Goal: Task Accomplishment & Management: Manage account settings

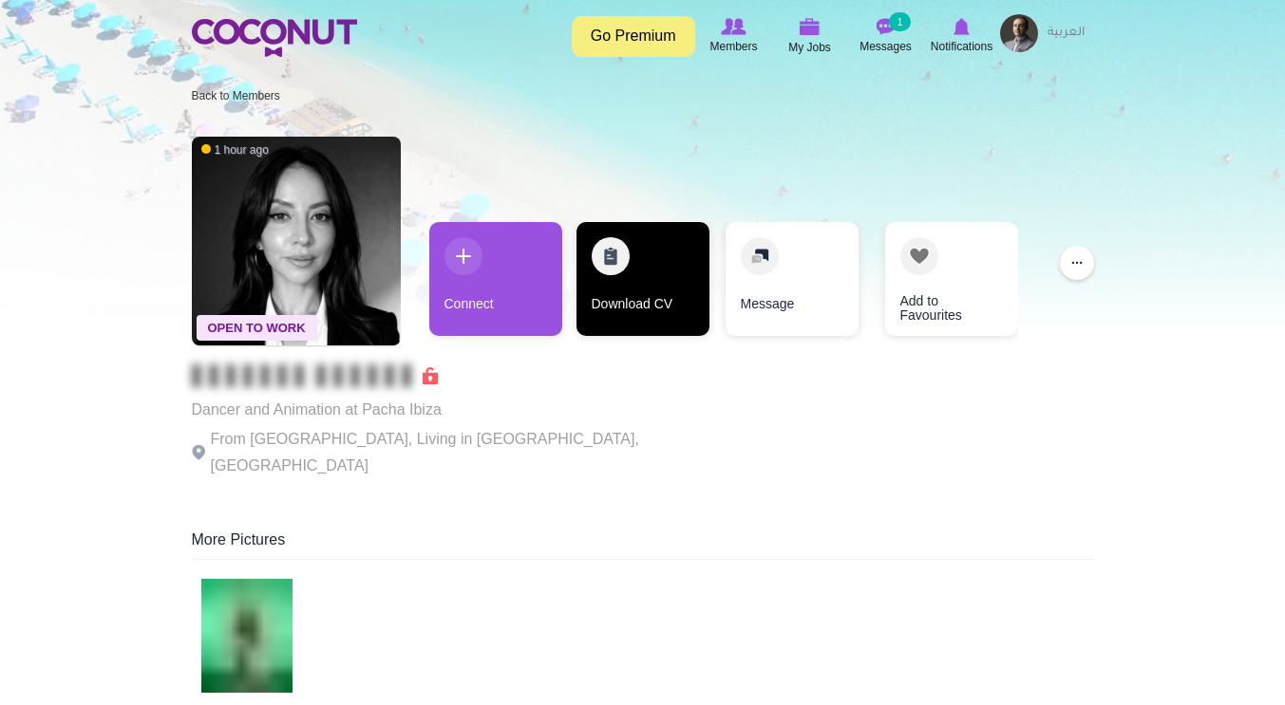
click at [633, 266] on link "Download CV" at bounding box center [642, 279] width 133 height 114
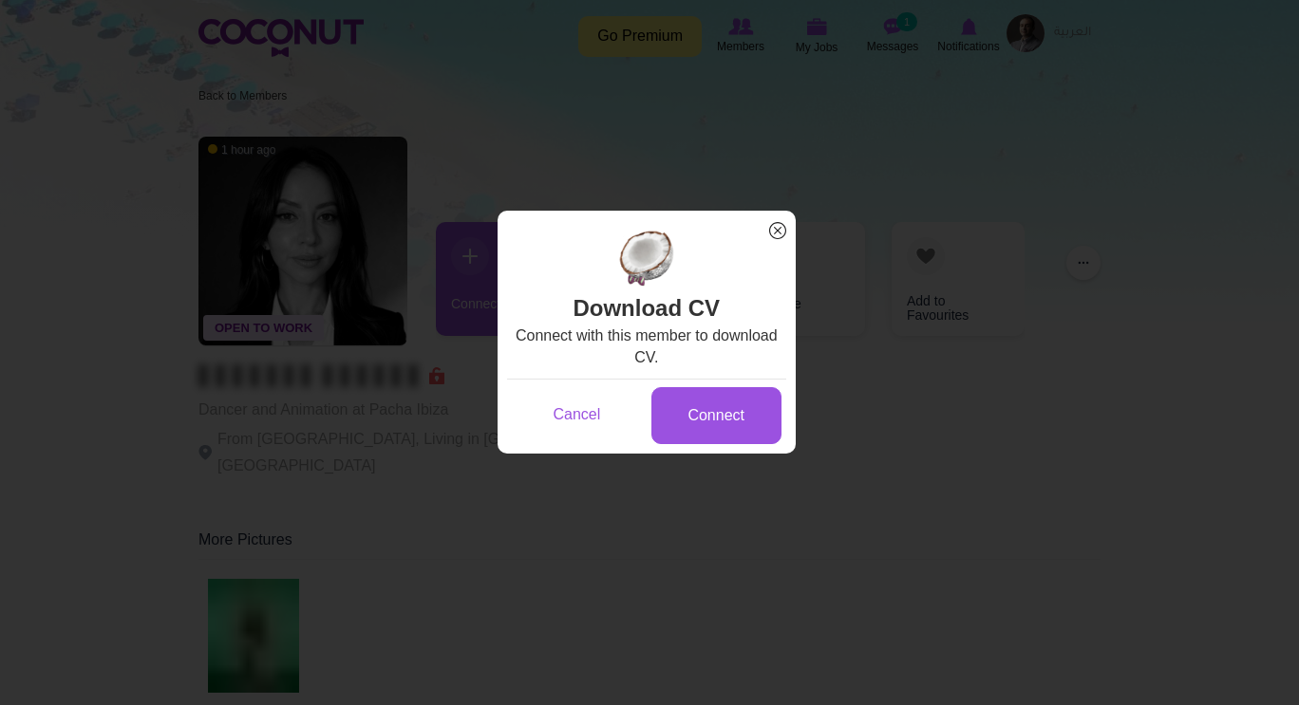
click at [772, 229] on span "x" at bounding box center [777, 230] width 25 height 25
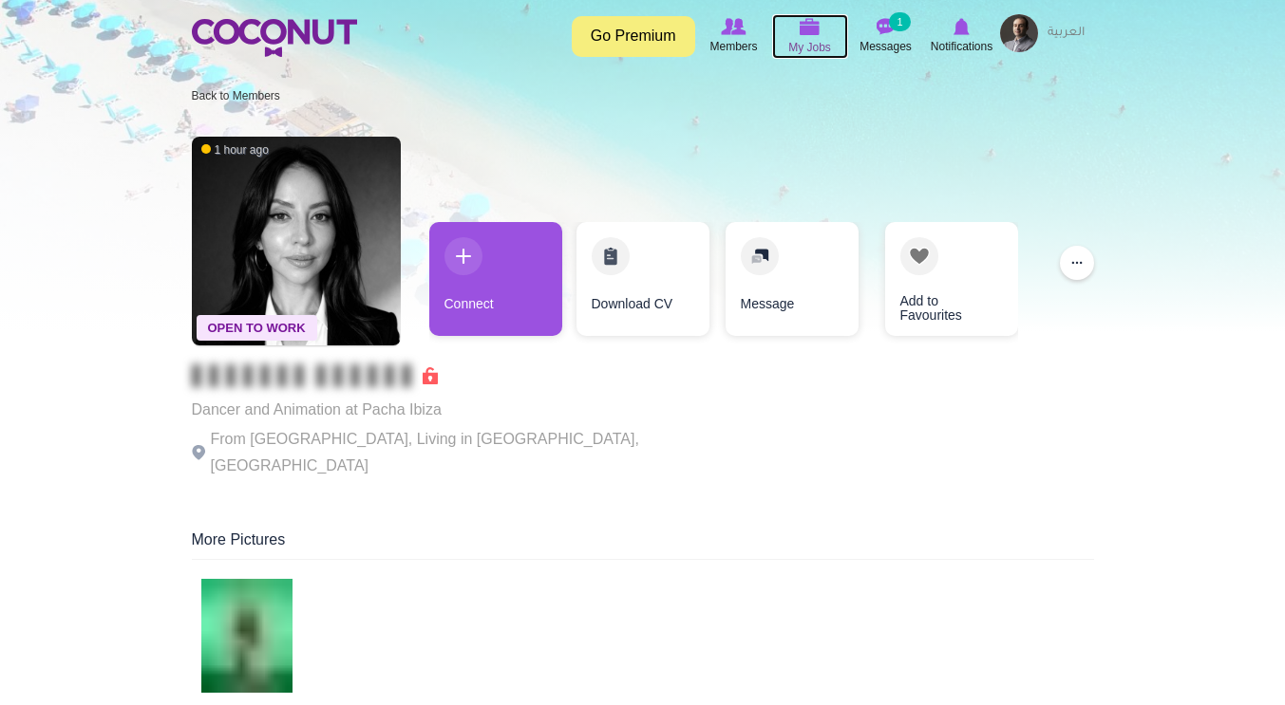
click at [805, 32] on img at bounding box center [809, 26] width 21 height 17
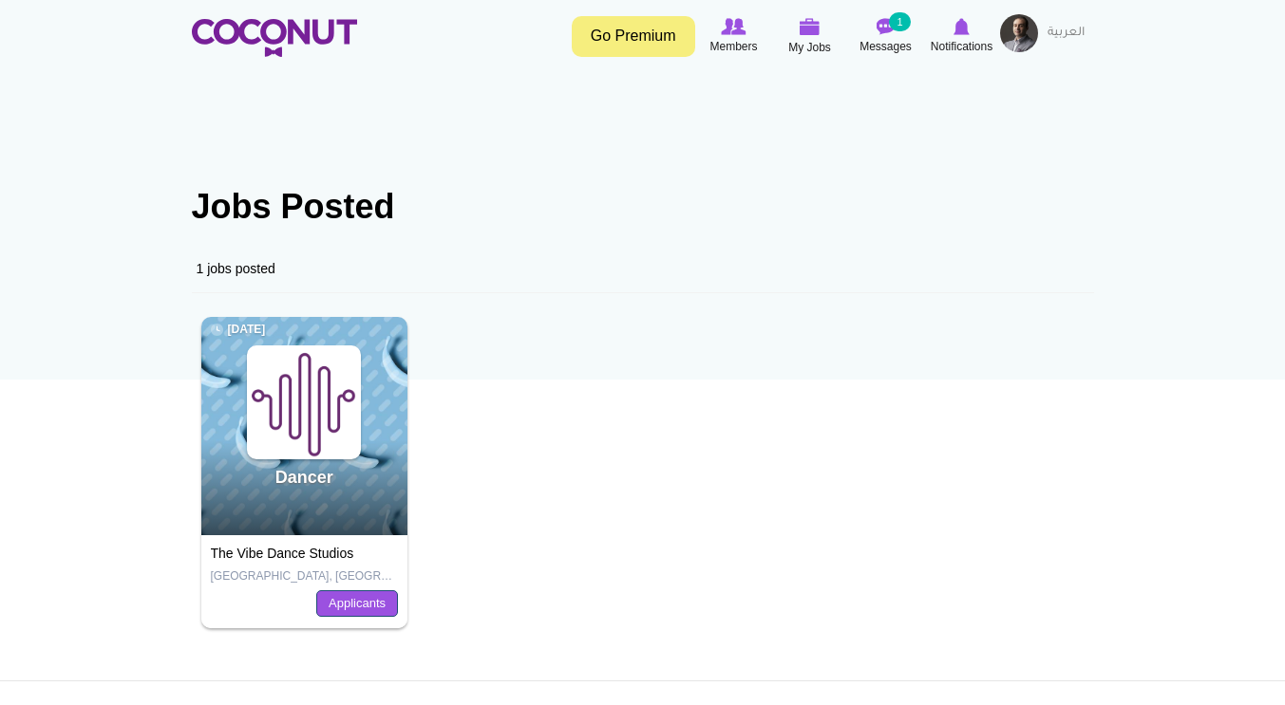
click at [369, 608] on link "Applicants" at bounding box center [357, 604] width 82 height 27
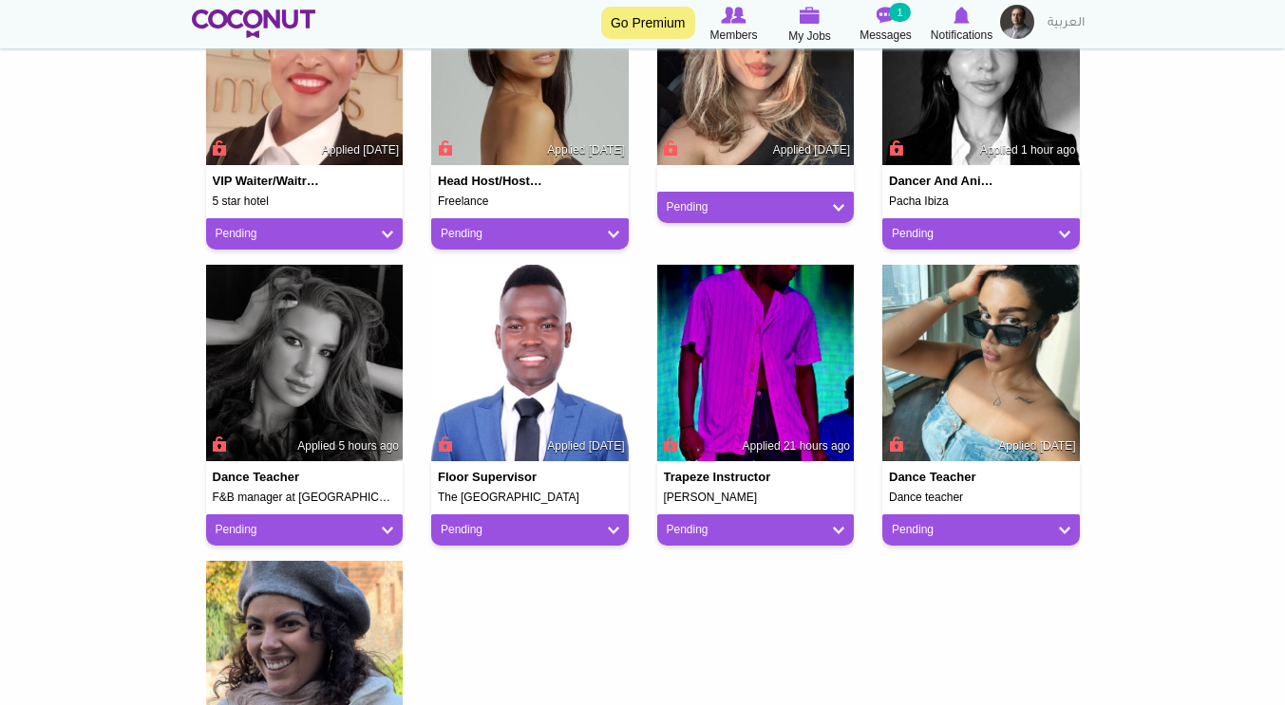
scroll to position [588, 0]
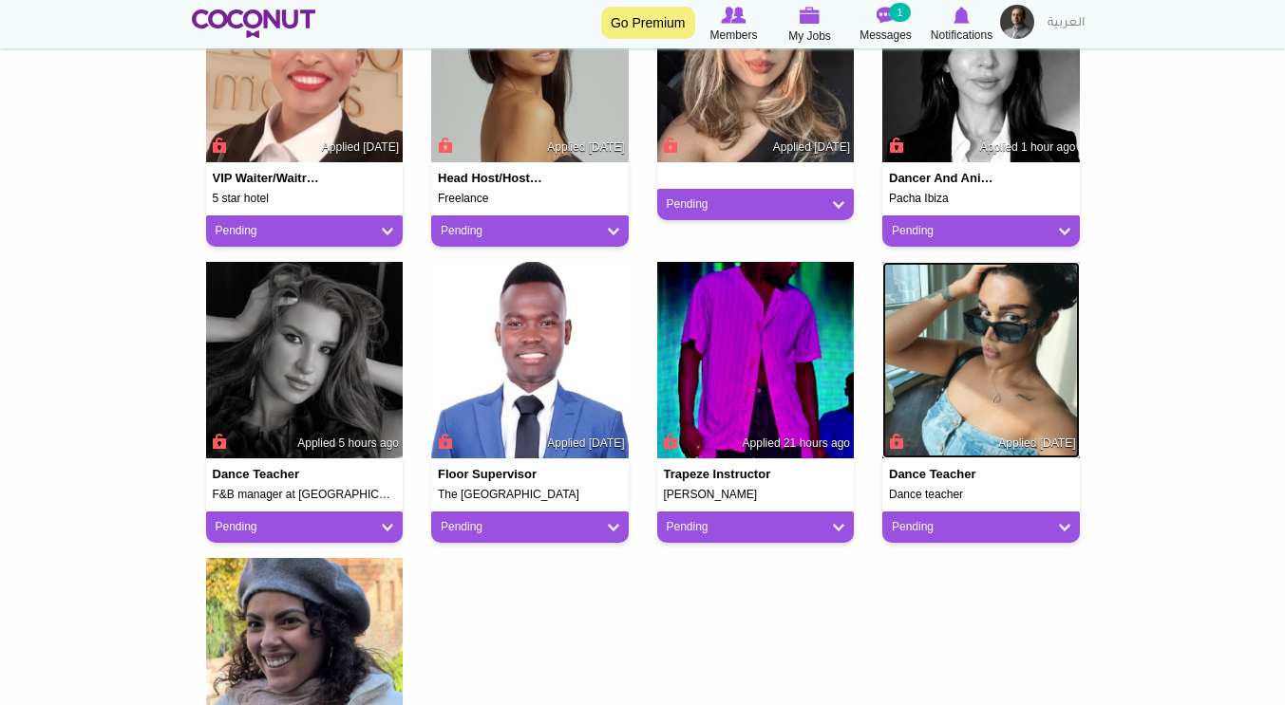
click at [988, 373] on img at bounding box center [980, 360] width 197 height 197
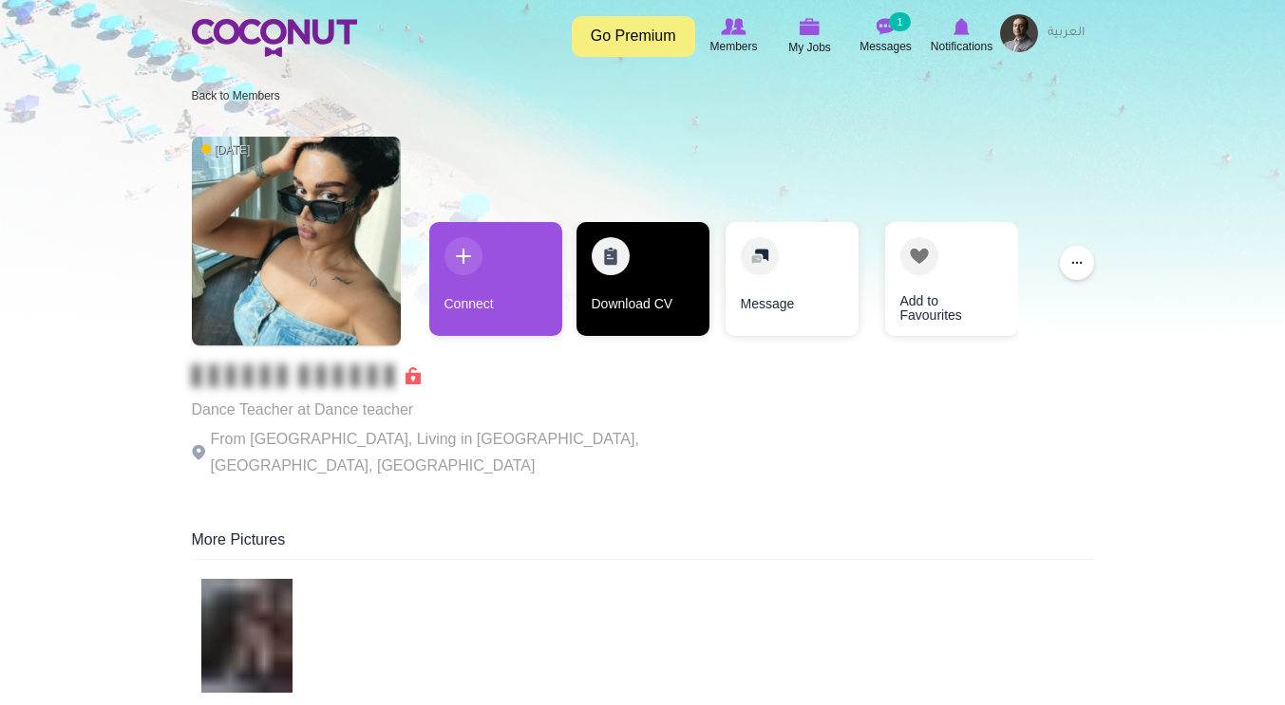
click at [665, 294] on link "Download CV" at bounding box center [642, 279] width 133 height 114
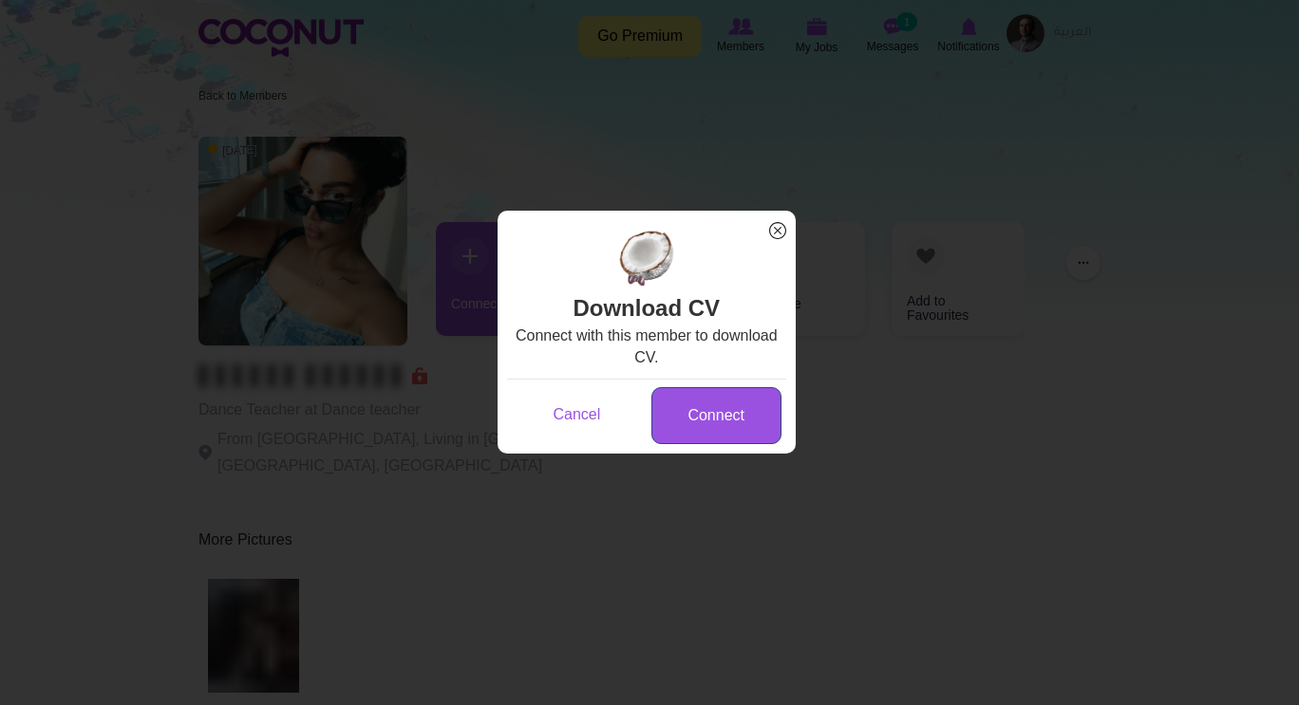
click at [719, 437] on link "Connect" at bounding box center [716, 416] width 130 height 58
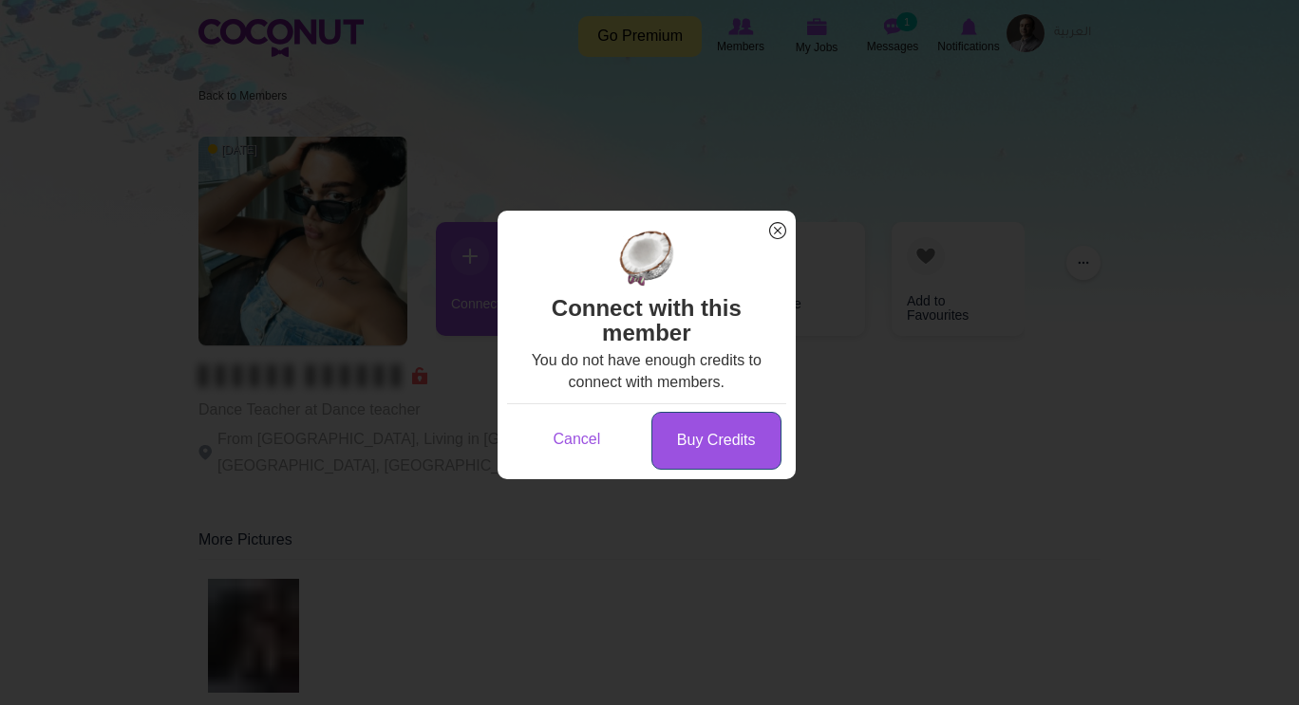
click at [700, 450] on link "Buy Credits" at bounding box center [716, 441] width 130 height 58
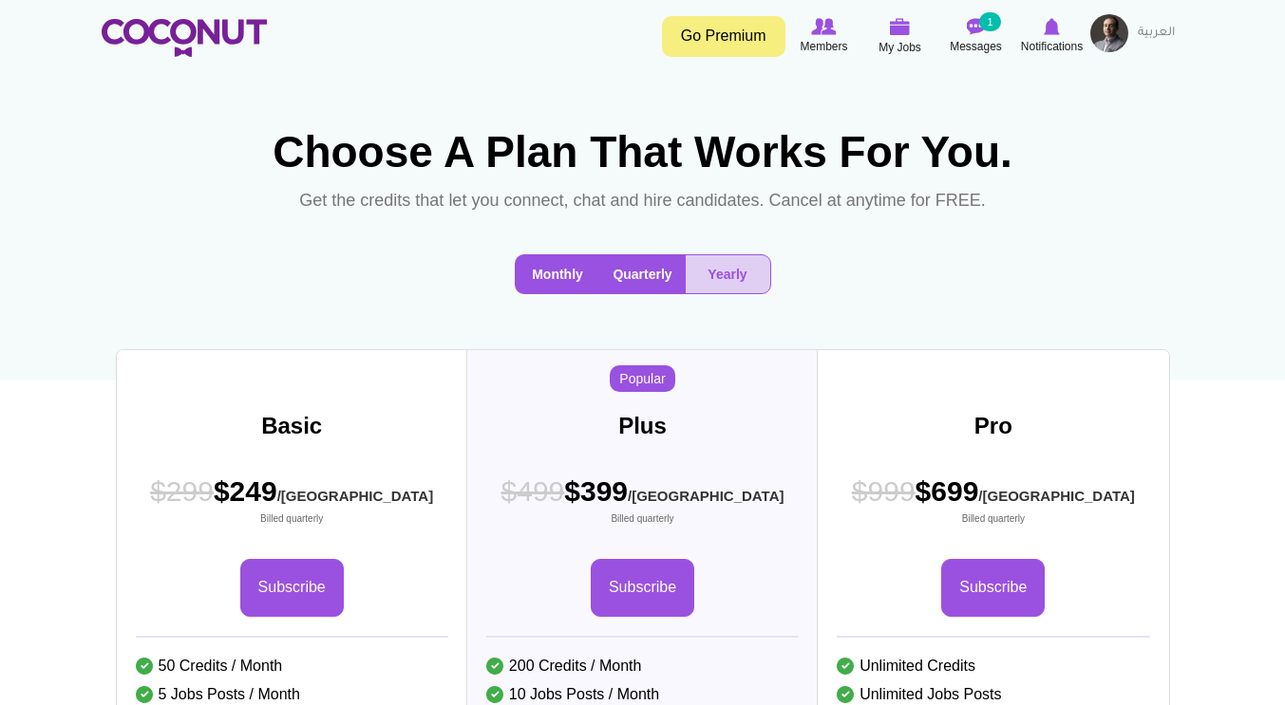
click at [562, 293] on button "Monthly" at bounding box center [558, 274] width 85 height 38
